Goal: Find specific page/section: Find specific page/section

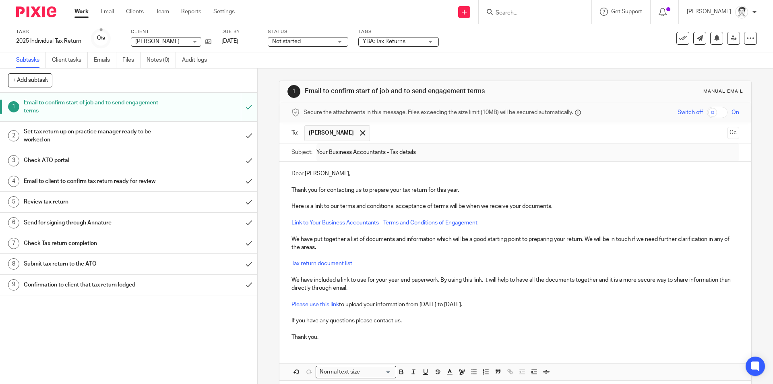
click at [511, 12] on input "Search" at bounding box center [531, 13] width 73 height 7
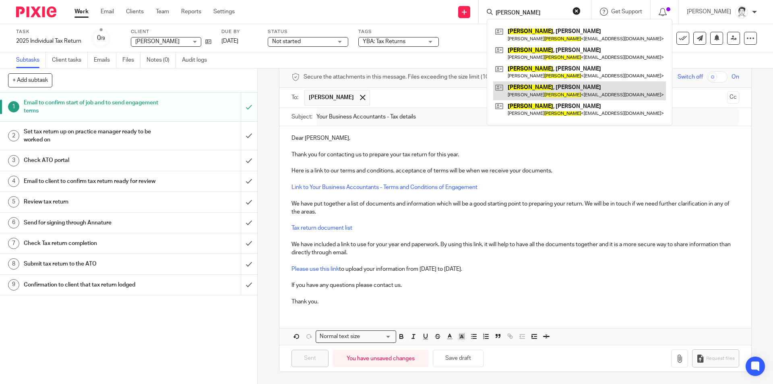
type input "[PERSON_NAME]"
click at [538, 91] on link at bounding box center [580, 90] width 173 height 19
